Goal: Transaction & Acquisition: Purchase product/service

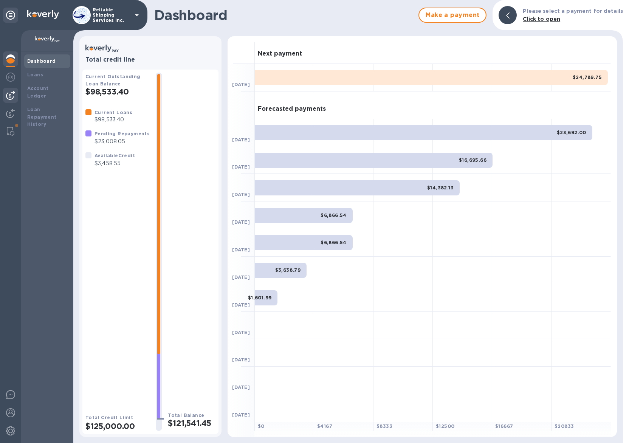
click at [12, 95] on img at bounding box center [10, 95] width 9 height 9
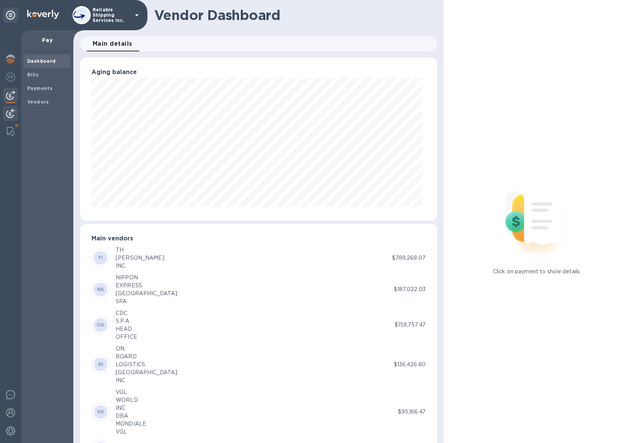
scroll to position [377988, 377798]
click at [46, 80] on div "Bills" at bounding box center [47, 75] width 46 height 14
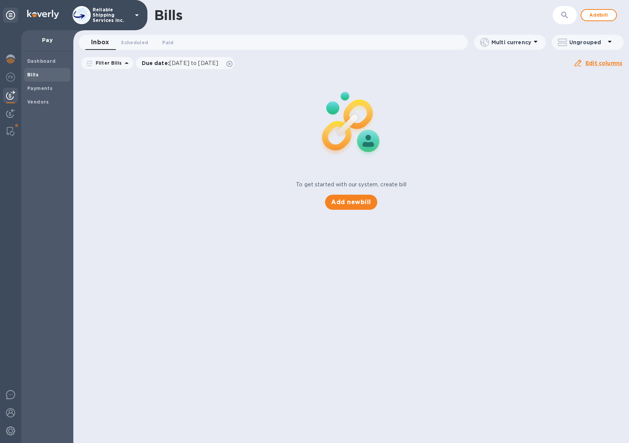
click at [561, 11] on icon "button" at bounding box center [564, 15] width 9 height 9
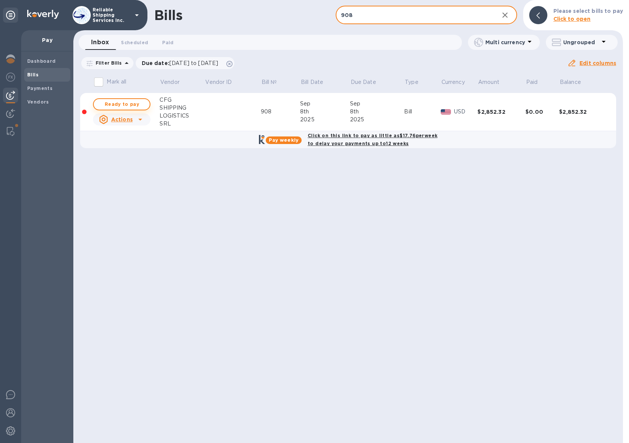
type input "908"
click at [135, 103] on span "Ready to pay" at bounding box center [122, 104] width 44 height 9
checkbox input "true"
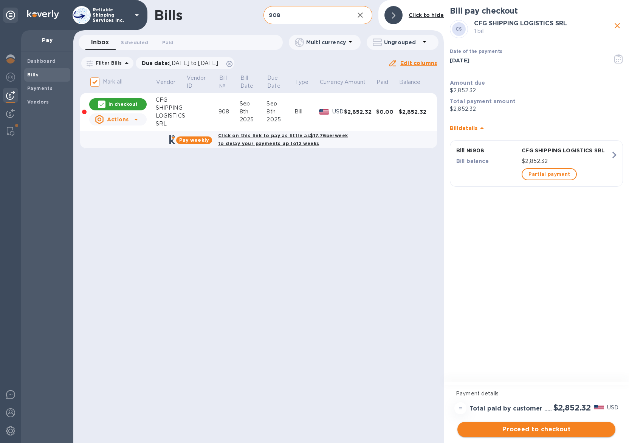
click at [564, 427] on span "Proceed to checkout" at bounding box center [537, 429] width 146 height 9
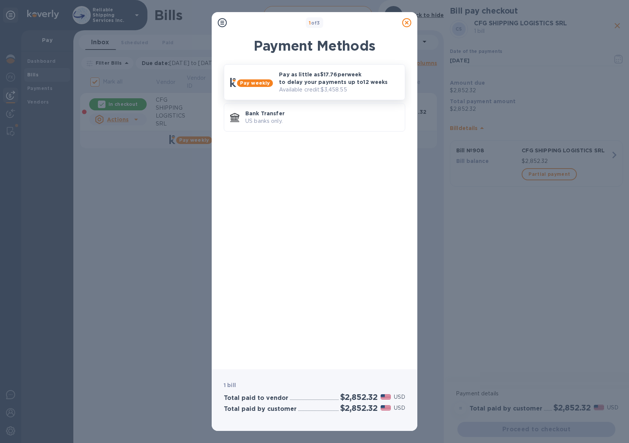
click at [321, 82] on p "Pay as little as $17.76 per week to delay your payments up to 12 weeks" at bounding box center [339, 78] width 120 height 15
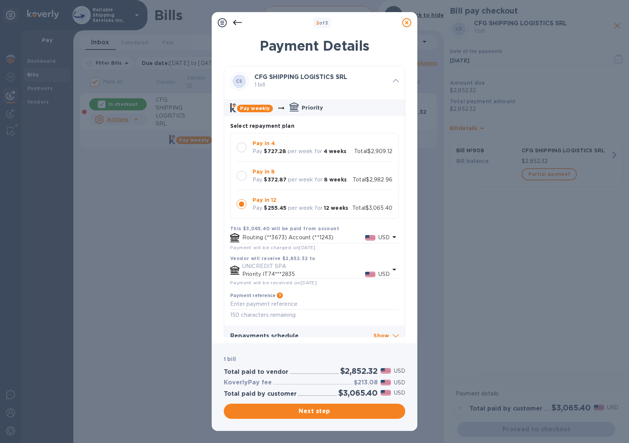
click at [315, 176] on p "per week for" at bounding box center [305, 180] width 34 height 8
click at [297, 153] on p "per week for" at bounding box center [305, 151] width 34 height 8
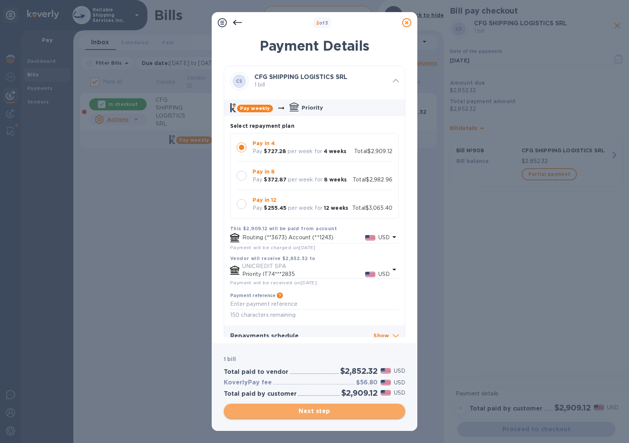
click at [366, 414] on span "Next step" at bounding box center [314, 411] width 169 height 9
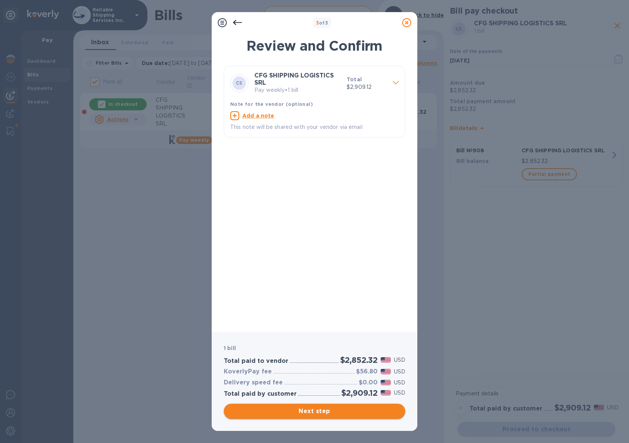
click at [343, 405] on button "Next step" at bounding box center [315, 411] width 182 height 15
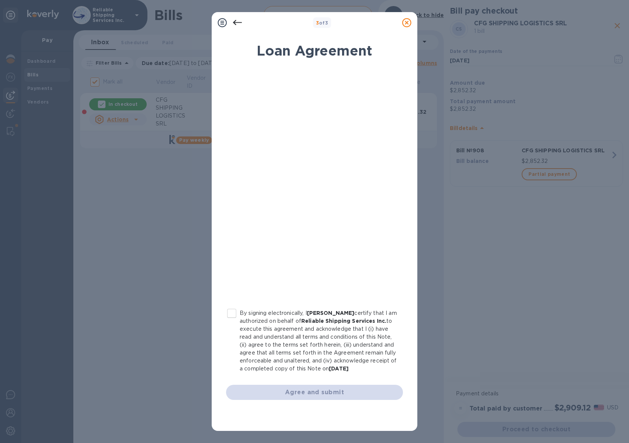
click at [272, 321] on p "By signing electronically, I [PERSON_NAME] certify that I am authorized on beha…" at bounding box center [318, 341] width 157 height 64
click at [240, 321] on input "By signing electronically, I [PERSON_NAME] certify that I am authorized on beha…" at bounding box center [232, 314] width 16 height 16
checkbox input "true"
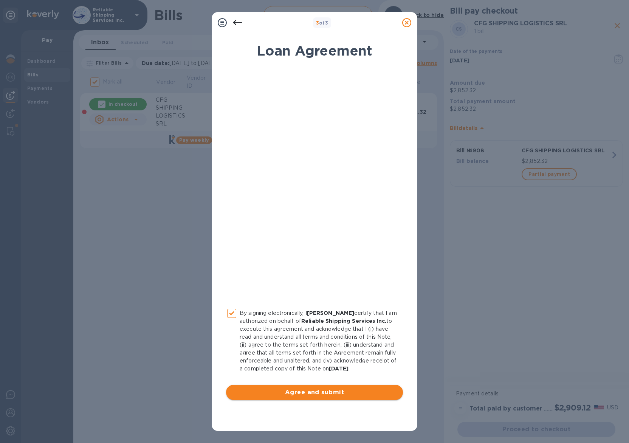
click at [296, 397] on button "Agree and submit" at bounding box center [314, 392] width 177 height 15
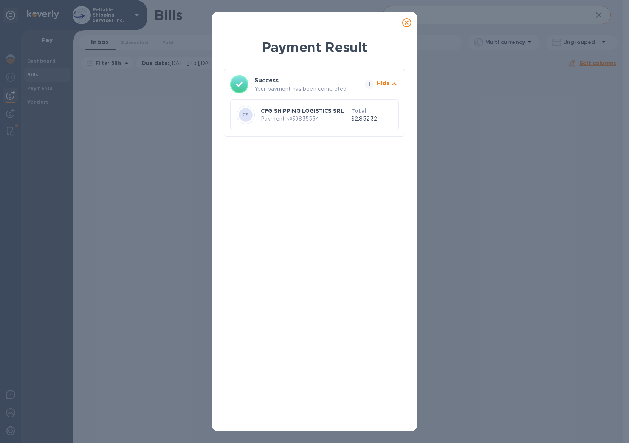
click at [406, 24] on icon at bounding box center [406, 22] width 9 height 9
